Goal: Information Seeking & Learning: Check status

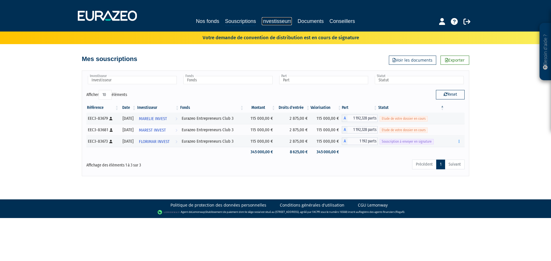
click at [272, 24] on link "Investisseurs" at bounding box center [277, 21] width 30 height 8
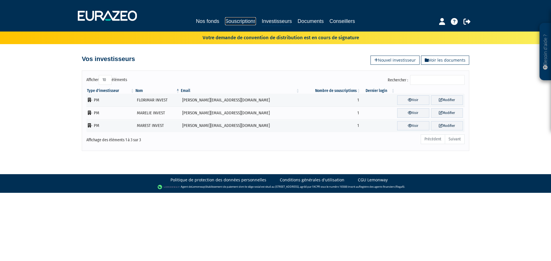
click at [247, 24] on link "Souscriptions" at bounding box center [240, 21] width 31 height 8
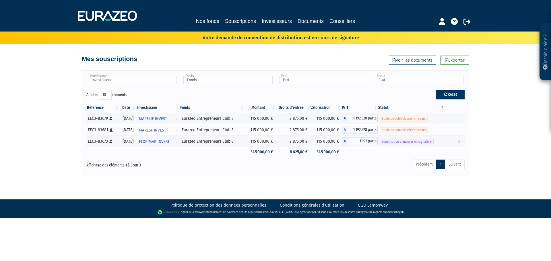
click at [447, 96] on button "Reset" at bounding box center [450, 94] width 29 height 9
type input "Investisseur"
type input "Fonds"
type input "Part"
type input "Statut"
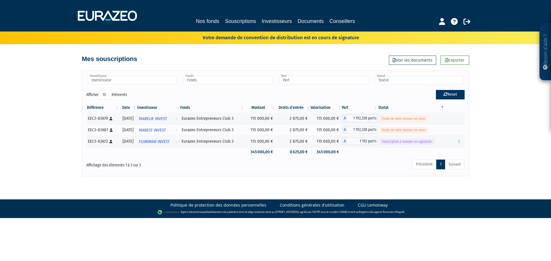
click at [451, 93] on button "Reset" at bounding box center [450, 94] width 29 height 9
type input "Investisseur"
type input "Fonds"
type input "Part"
type input "Statut"
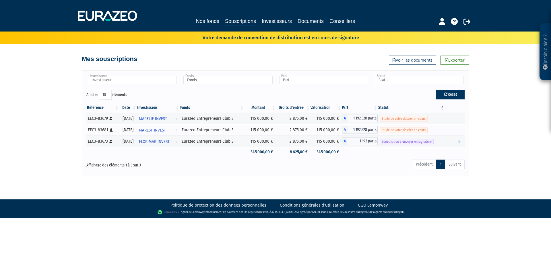
click at [452, 96] on button "Reset" at bounding box center [450, 94] width 29 height 9
type input "Investisseur"
type input "Fonds"
type input "Part"
type input "Statut"
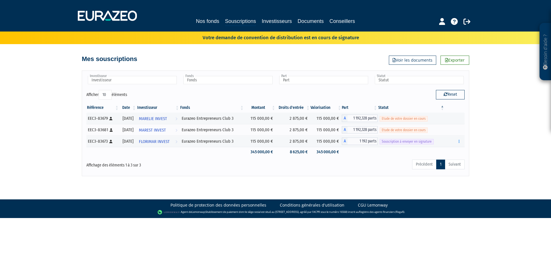
click at [443, 107] on th "Statut" at bounding box center [410, 108] width 67 height 10
click at [443, 110] on th "Statut" at bounding box center [410, 108] width 67 height 10
click at [445, 95] on icon "button" at bounding box center [445, 94] width 4 height 4
type input "Investisseur"
type input "Fonds"
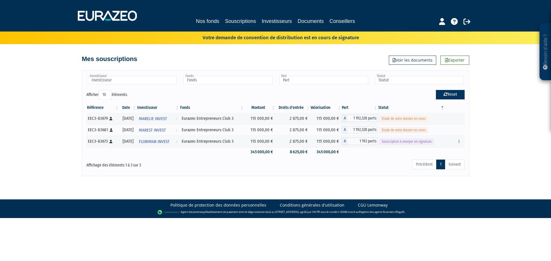
type input "Part"
type input "Statut"
click at [166, 132] on span "MAREST INVEST" at bounding box center [152, 130] width 27 height 11
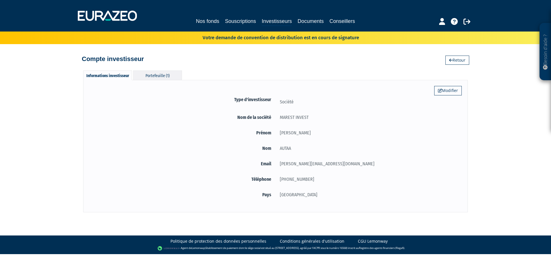
click at [157, 75] on div "Portefeuille (1)" at bounding box center [157, 75] width 49 height 9
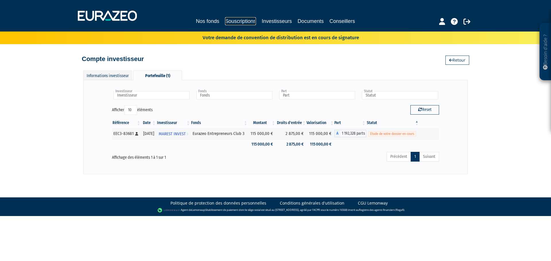
click at [244, 23] on link "Souscriptions" at bounding box center [240, 21] width 31 height 8
